Goal: Information Seeking & Learning: Stay updated

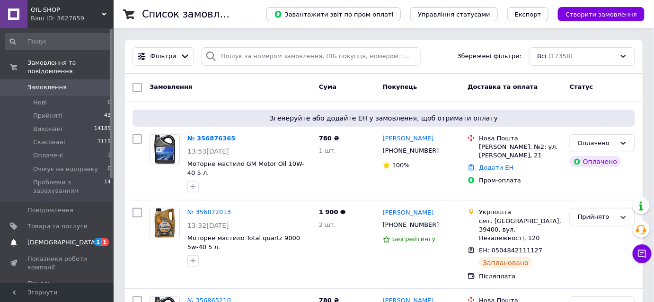
click at [49, 238] on span "[DEMOGRAPHIC_DATA]" at bounding box center [62, 242] width 70 height 9
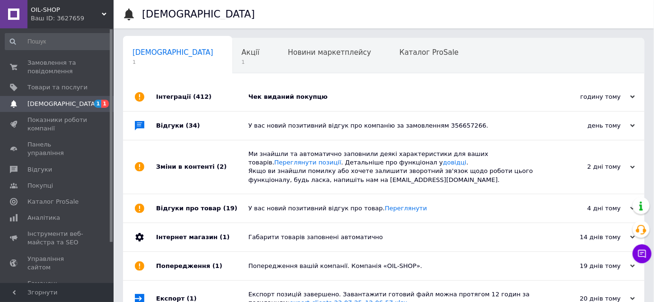
click at [367, 95] on div "Чек виданий покупцю" at bounding box center [394, 97] width 292 height 9
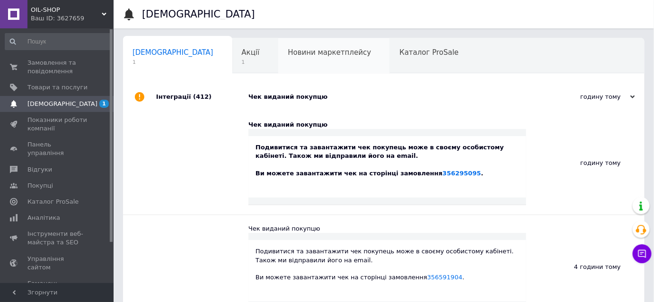
click at [311, 64] on div "Новини маркетплейсу 0" at bounding box center [334, 56] width 112 height 36
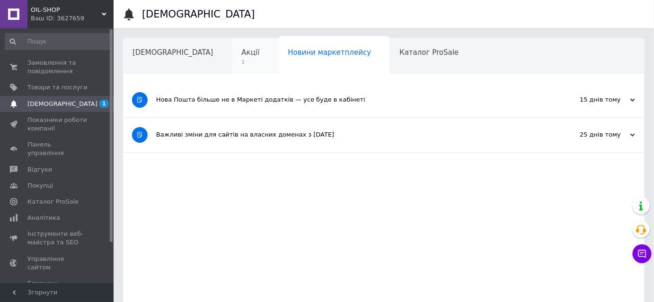
click at [242, 62] on span "1" at bounding box center [251, 62] width 18 height 7
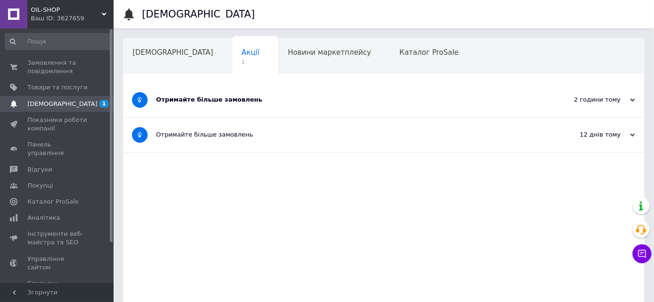
click at [276, 100] on div "Отримайте більше замовлень" at bounding box center [348, 100] width 384 height 9
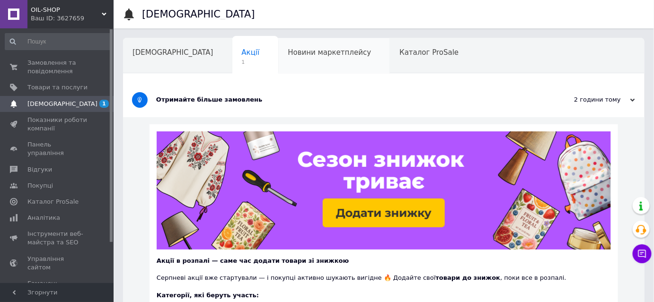
click at [278, 62] on div "Новини маркетплейсу" at bounding box center [334, 56] width 112 height 36
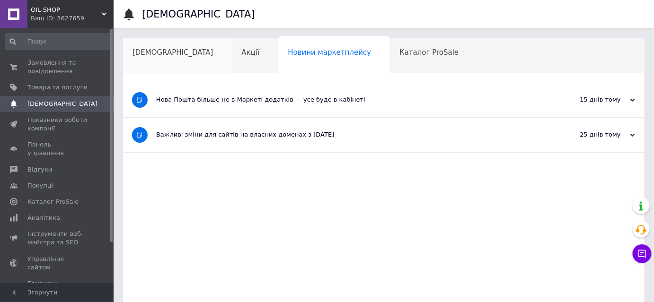
click at [169, 65] on div "[DEMOGRAPHIC_DATA]" at bounding box center [177, 56] width 109 height 36
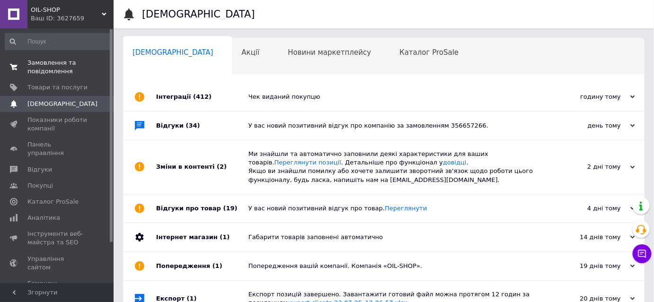
click at [66, 67] on span "Замовлення та повідомлення" at bounding box center [57, 67] width 60 height 17
